Goal: Ask a question

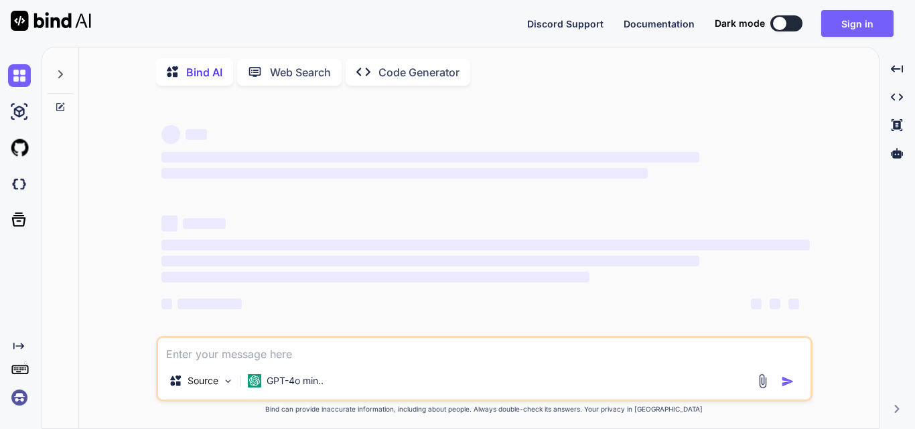
click at [191, 356] on textarea at bounding box center [484, 350] width 652 height 24
type textarea "x"
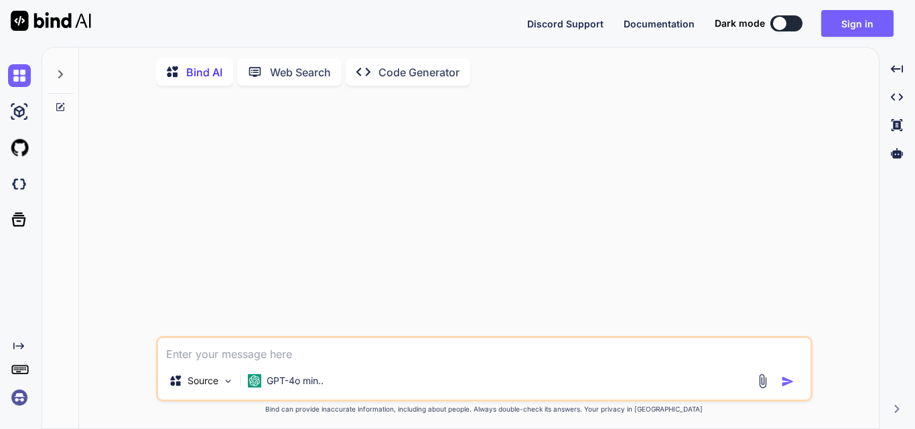
type textarea "f"
type textarea "x"
type textarea "ff"
type textarea "x"
type textarea "fff"
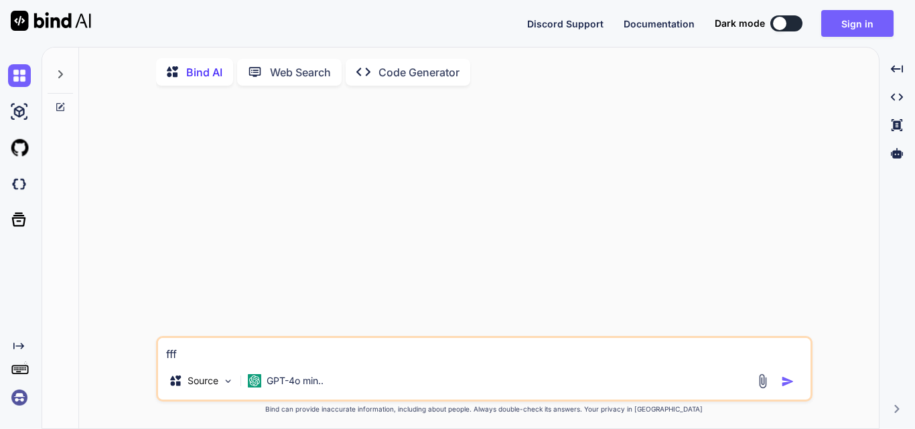
type textarea "x"
type textarea "ffffr"
type textarea "x"
type textarea "ffff"
type textarea "x"
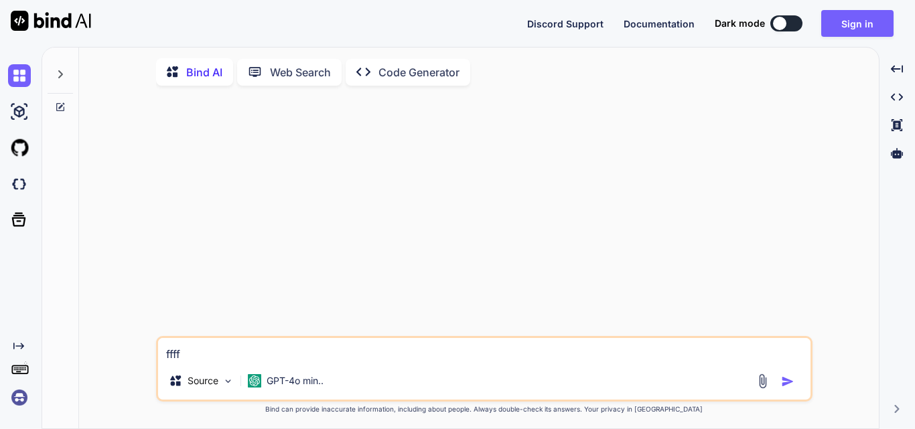
type textarea "fff"
type textarea "x"
type textarea "ff"
type textarea "x"
type textarea "f"
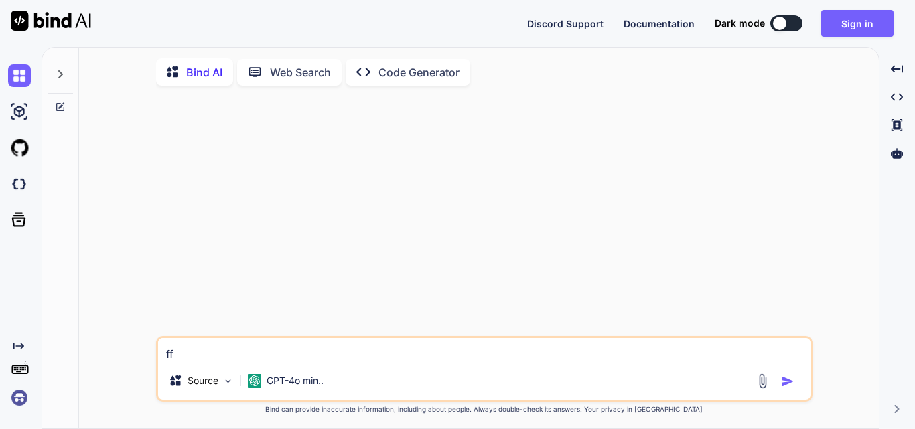
type textarea "x"
type textarea "t"
type textarea "x"
type textarea "th"
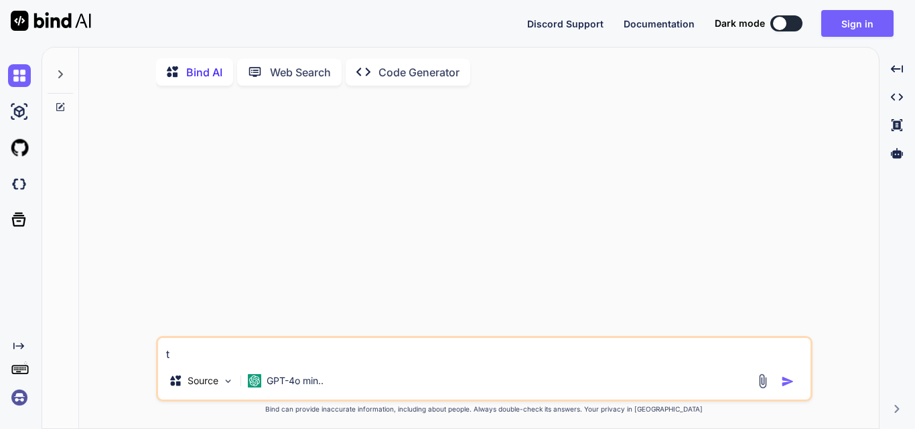
type textarea "x"
type textarea "thi"
type textarea "x"
type textarea "thid"
type textarea "x"
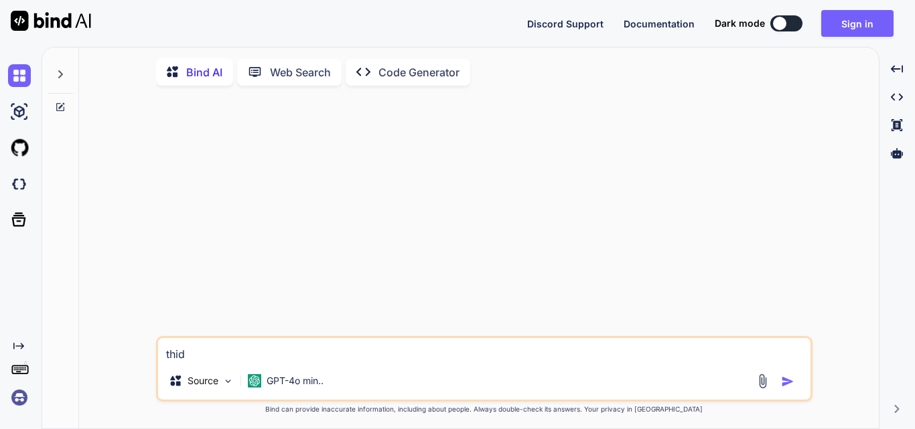
type textarea "thid"
click at [776, 384] on div at bounding box center [777, 381] width 45 height 15
click at [788, 384] on img "button" at bounding box center [787, 381] width 13 height 13
type textarea "x"
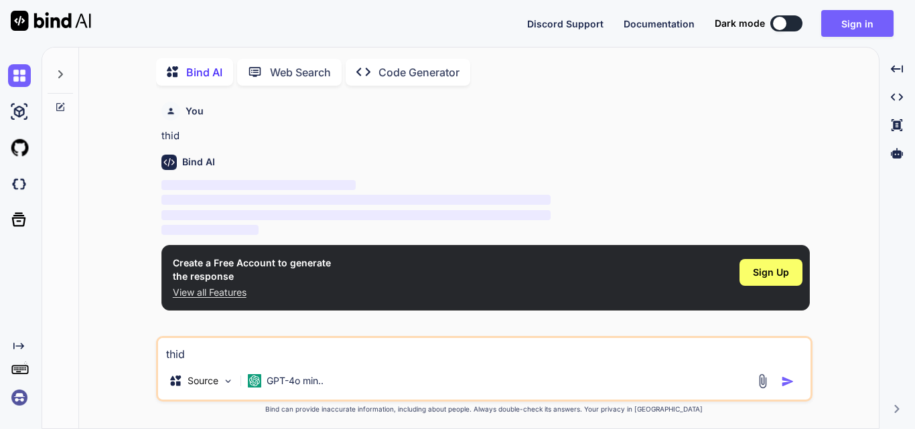
scroll to position [5, 0]
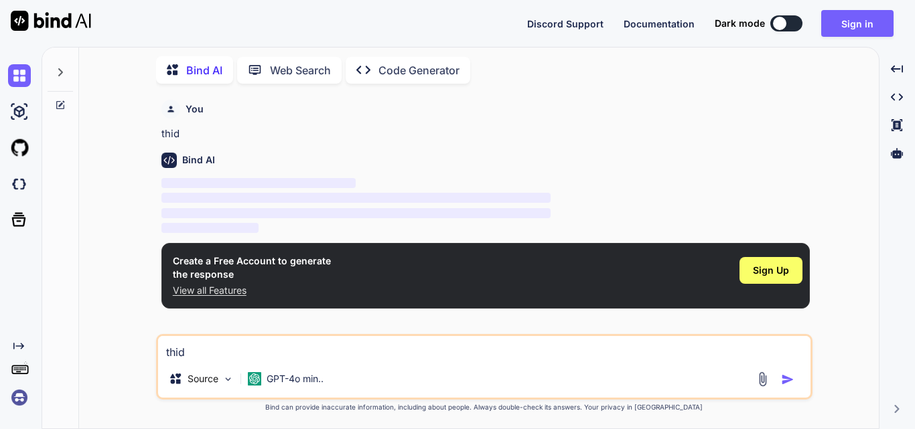
click at [236, 349] on textarea "thid" at bounding box center [484, 348] width 652 height 24
